Goal: Task Accomplishment & Management: Complete application form

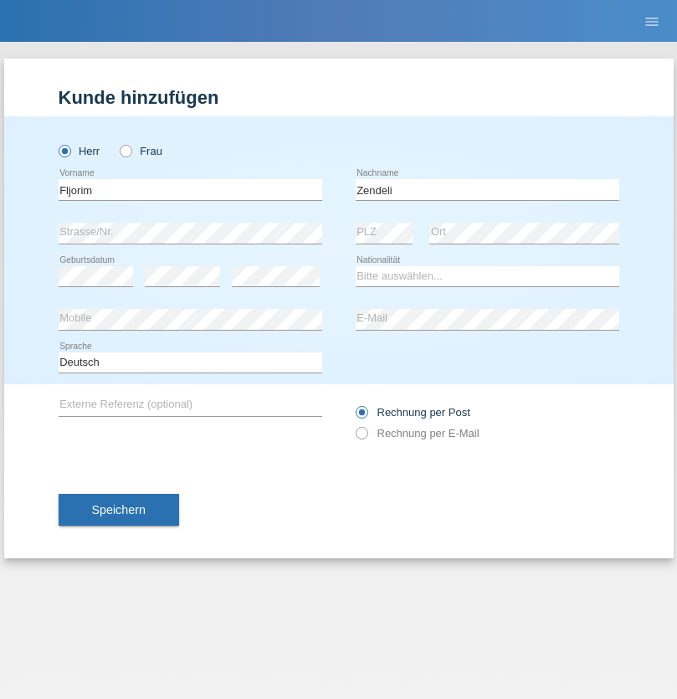
type input "Zendeli"
select select "MK"
select select "C"
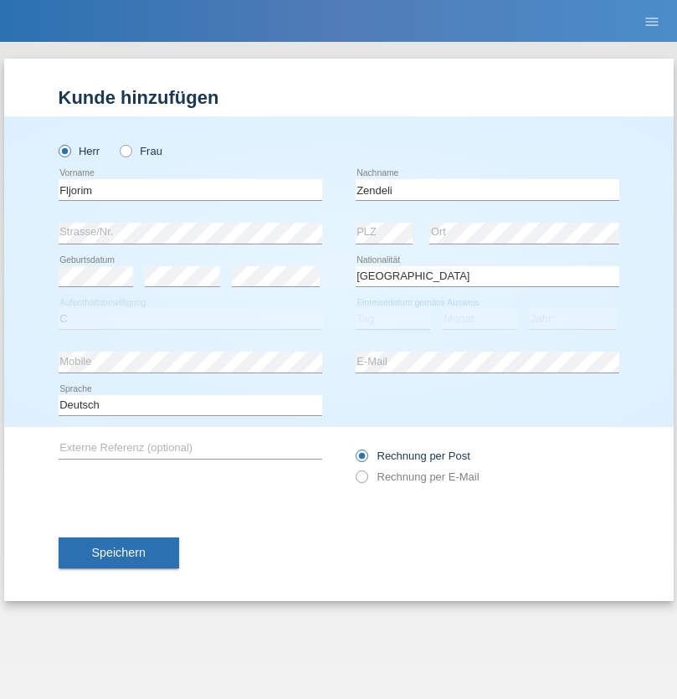
select select "28"
select select "11"
select select "1992"
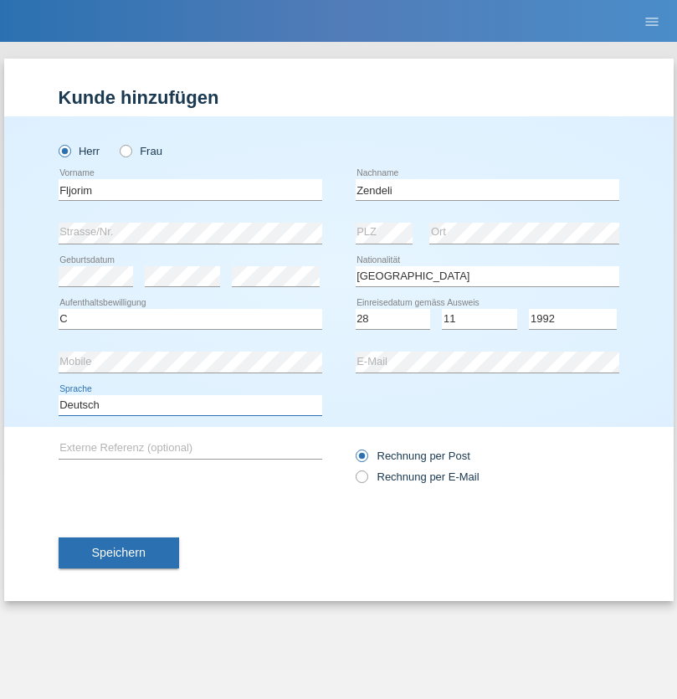
select select "en"
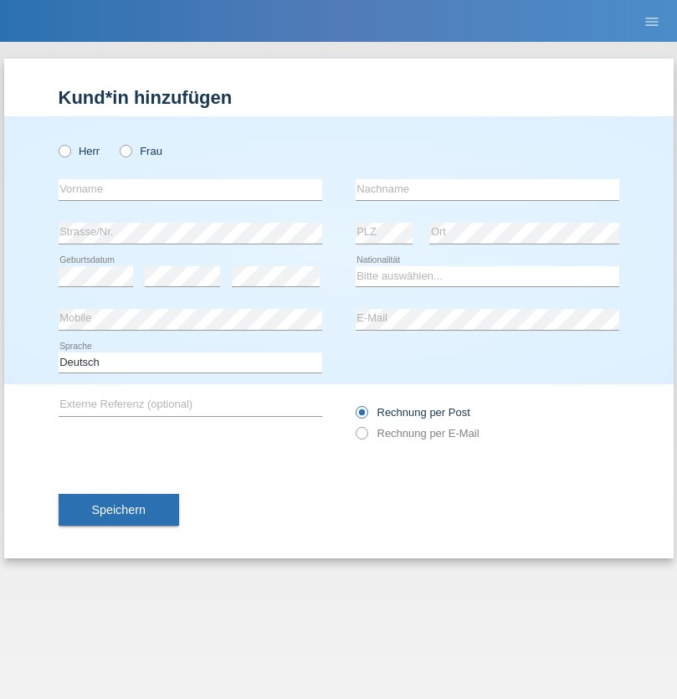
radio input "true"
click at [190, 189] on input "text" at bounding box center [191, 189] width 264 height 21
type input "Batsche"
click at [487, 189] on input "text" at bounding box center [488, 189] width 264 height 21
type input "Arifoska"
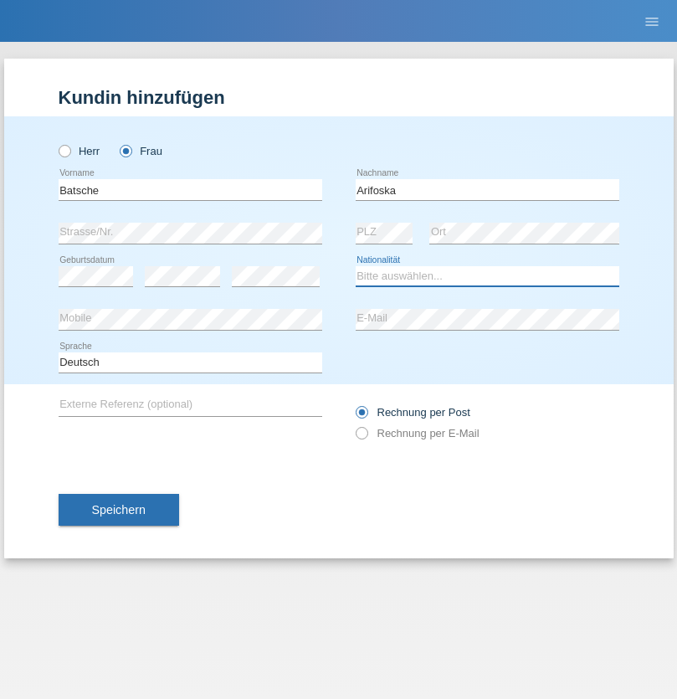
select select "CH"
radio input "true"
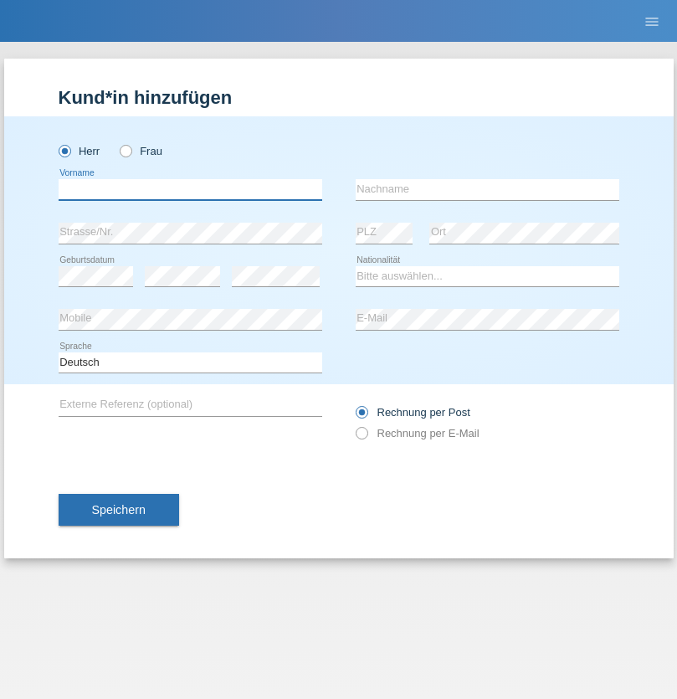
click at [190, 189] on input "text" at bounding box center [191, 189] width 264 height 21
type input "Emre"
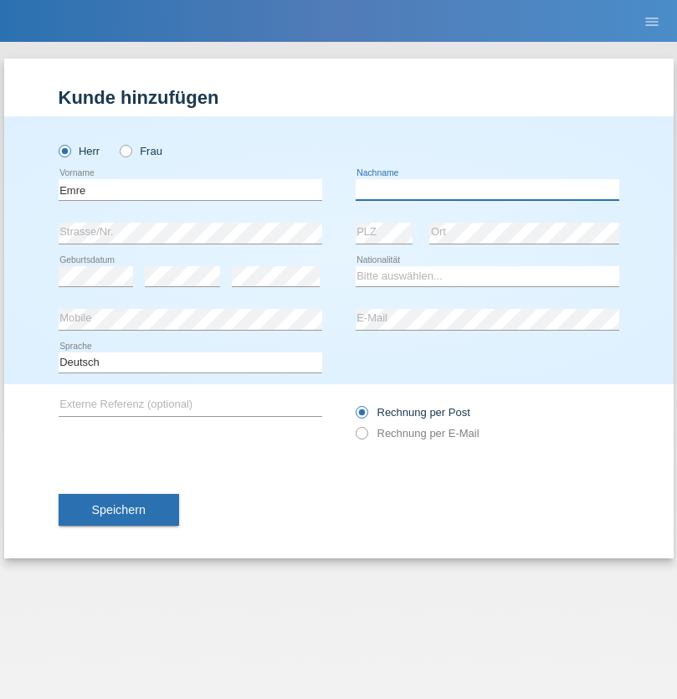
click at [487, 189] on input "text" at bounding box center [488, 189] width 264 height 21
type input "Uzun"
select select "CH"
